Goal: Obtain resource: Download file/media

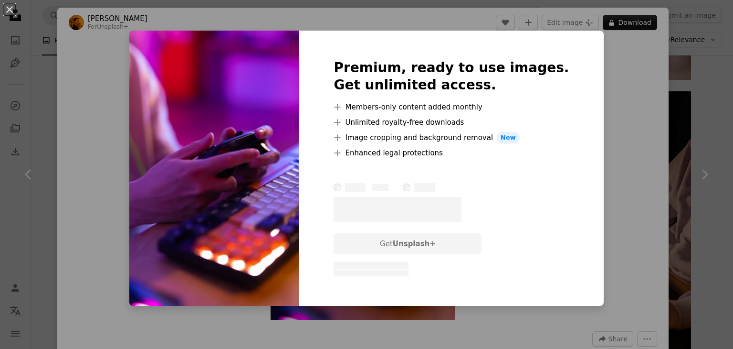
scroll to position [1151, 0]
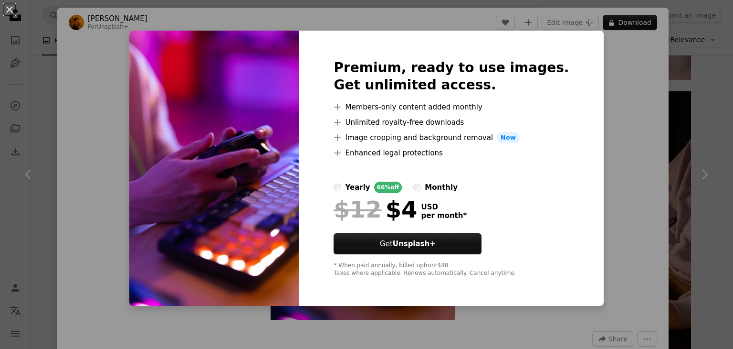
click at [599, 106] on div "An X shape Premium, ready to use images. Get unlimited access. A plus sign Memb…" at bounding box center [366, 174] width 733 height 349
click at [368, 166] on img "Zoom in on this image" at bounding box center [363, 180] width 185 height 277
click at [356, 124] on img "Zoom in on this image" at bounding box center [363, 180] width 185 height 277
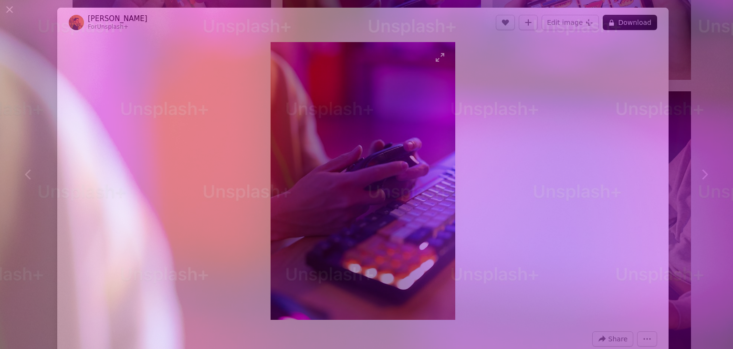
scroll to position [365, 0]
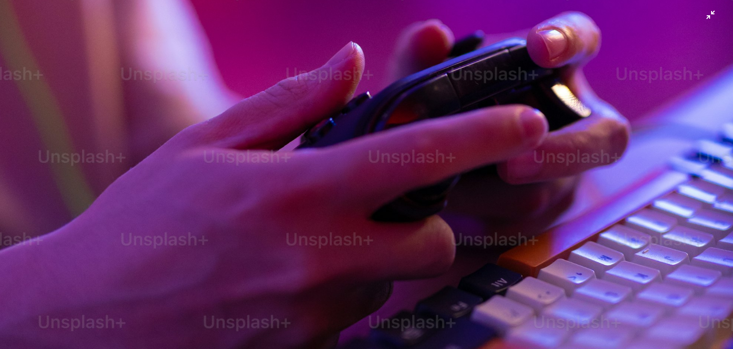
click at [577, 188] on img "Zoom out on this image" at bounding box center [367, 184] width 734 height 1101
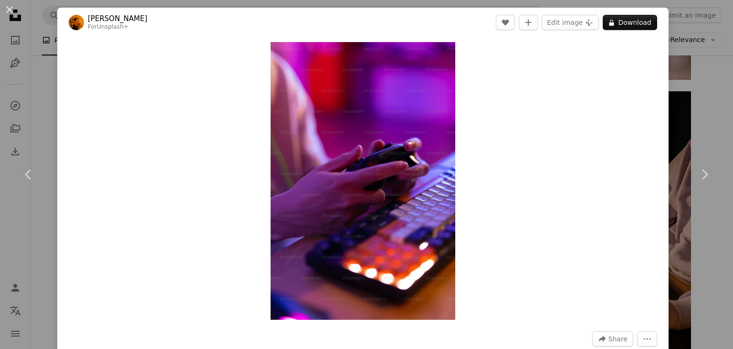
click at [542, 177] on div "Zoom in" at bounding box center [363, 180] width 612 height 287
click at [643, 337] on icon "More Actions" at bounding box center [647, 338] width 9 height 9
click at [609, 338] on span "Share" at bounding box center [618, 338] width 19 height 14
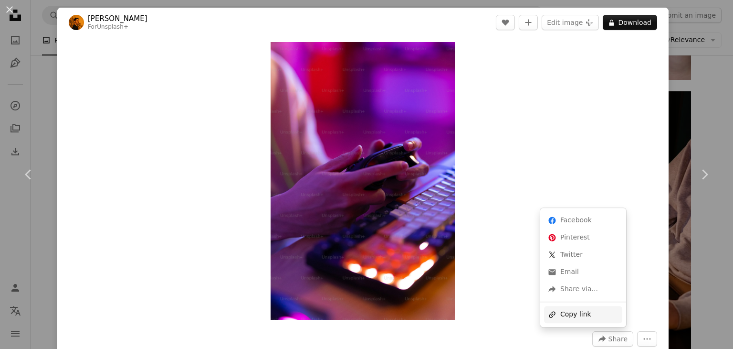
click at [581, 318] on div "A URL sharing icon (chains) Copy link" at bounding box center [583, 314] width 78 height 17
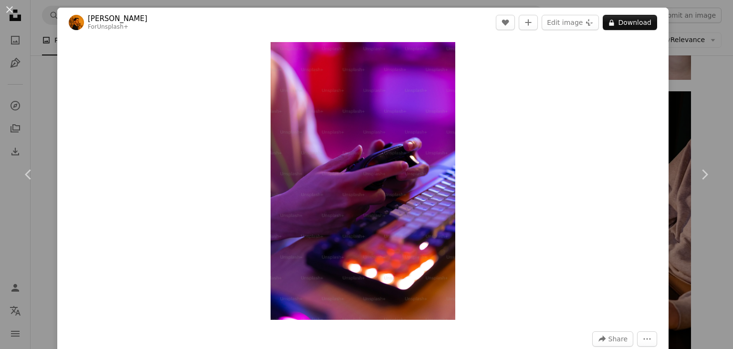
scroll to position [305, 0]
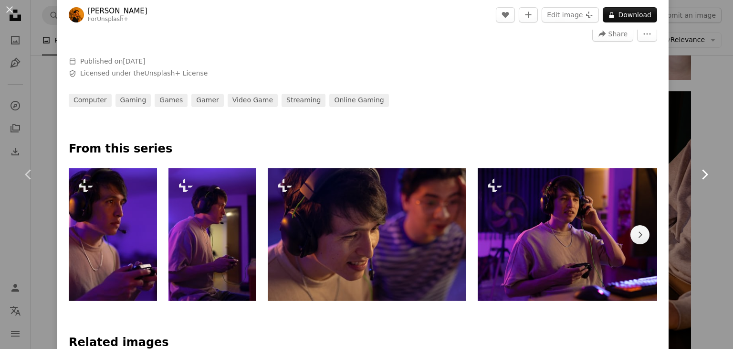
click at [704, 133] on link "Chevron right" at bounding box center [704, 174] width 57 height 92
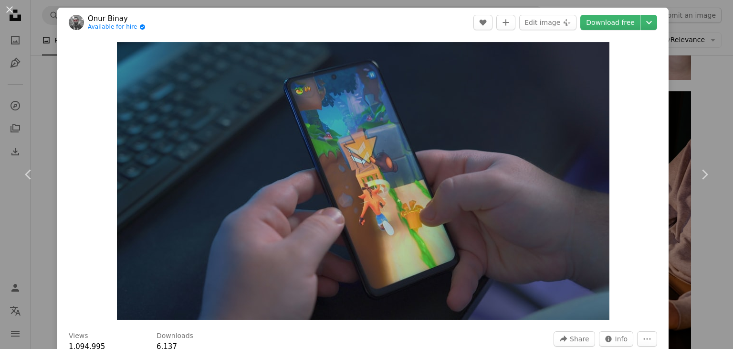
click at [732, 67] on html "**********" at bounding box center [366, 315] width 733 height 2933
click at [701, 103] on div "An X shape Chevron left Chevron right Onur Binay Available for hire A checkmark…" at bounding box center [366, 174] width 733 height 349
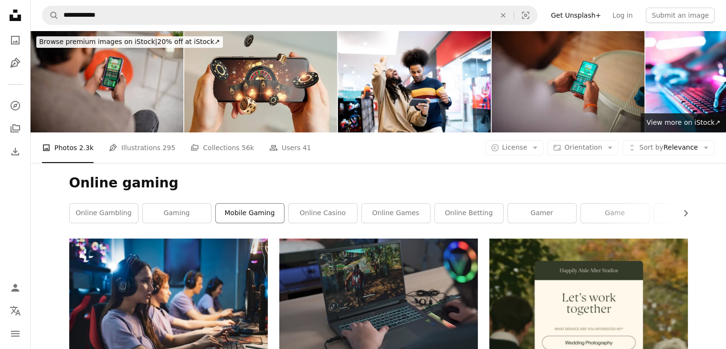
click at [236, 210] on link "mobile gaming" at bounding box center [250, 212] width 68 height 19
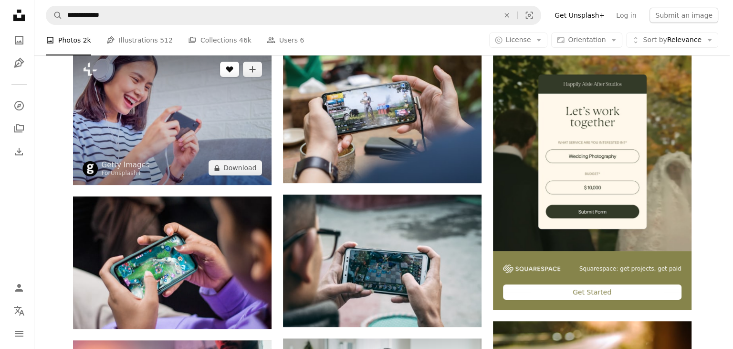
scroll to position [187, 0]
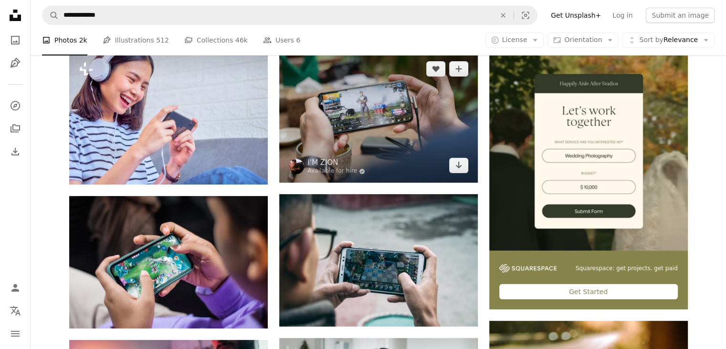
click at [375, 119] on img at bounding box center [378, 117] width 199 height 131
